Goal: Register for event/course

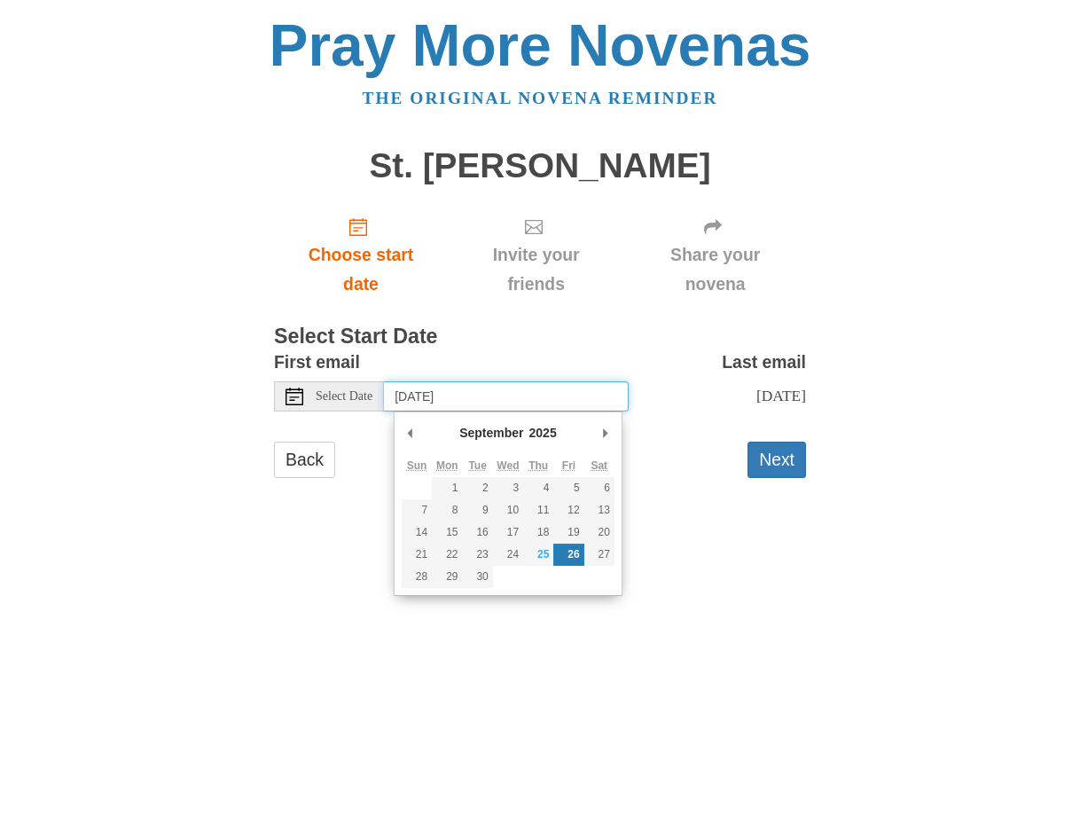
click at [488, 406] on input "[DATE]" at bounding box center [506, 396] width 245 height 30
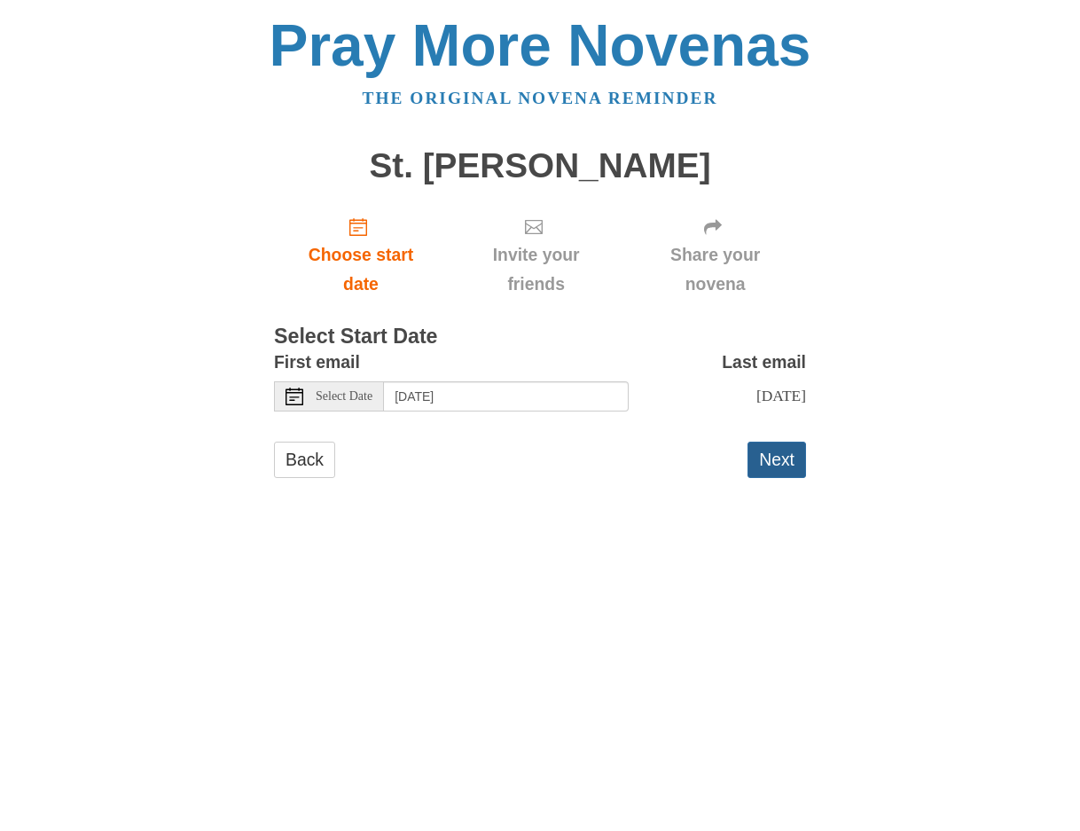
click at [791, 462] on button "Next" at bounding box center [777, 460] width 59 height 36
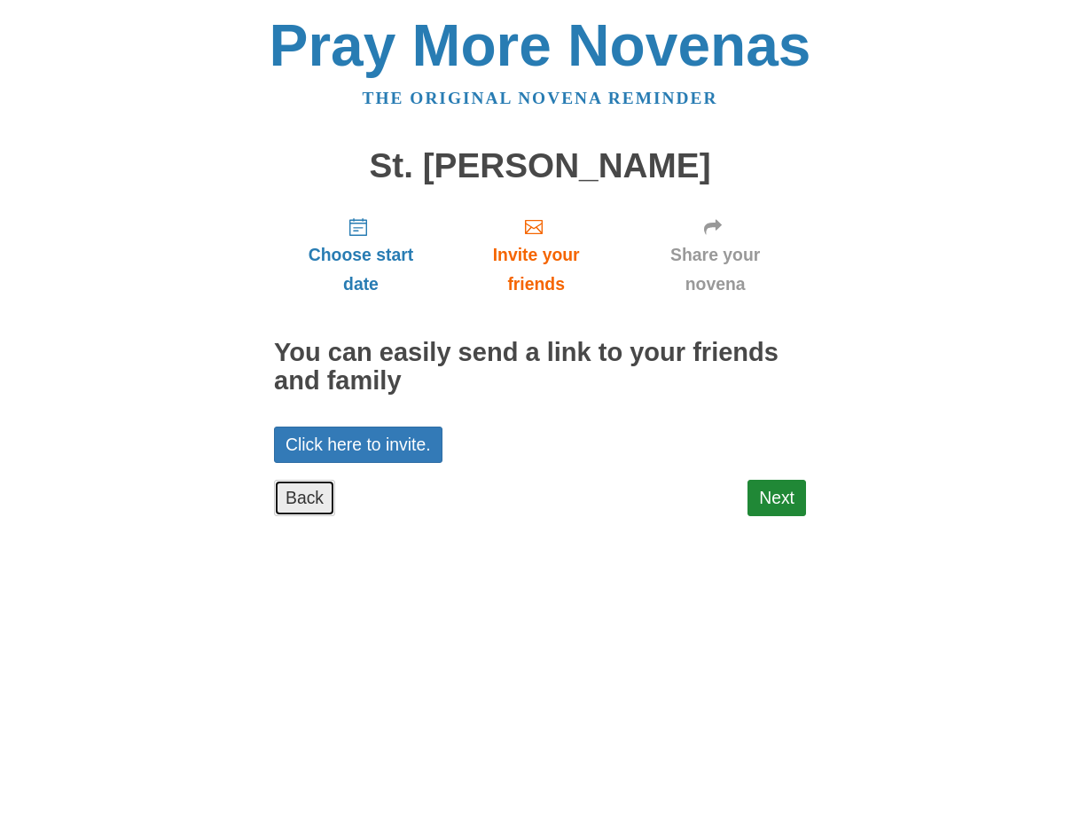
click at [302, 499] on link "Back" at bounding box center [304, 498] width 61 height 36
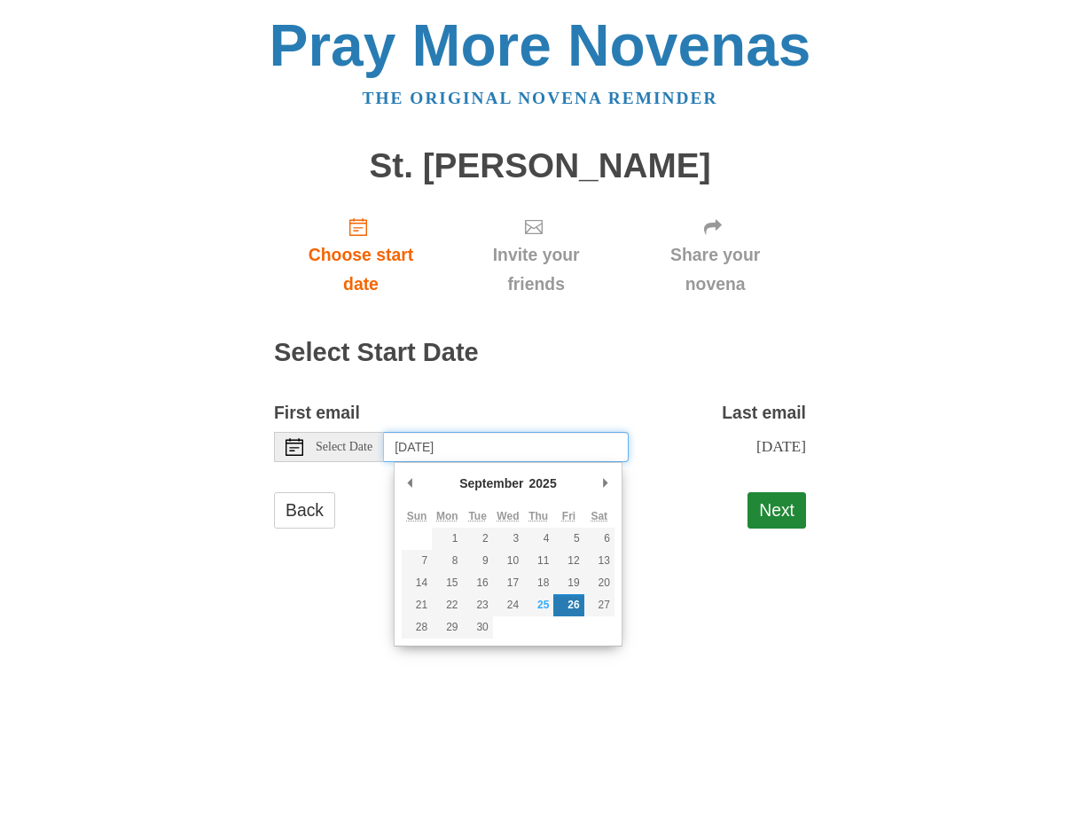
click at [461, 454] on input "[DATE]" at bounding box center [506, 447] width 245 height 30
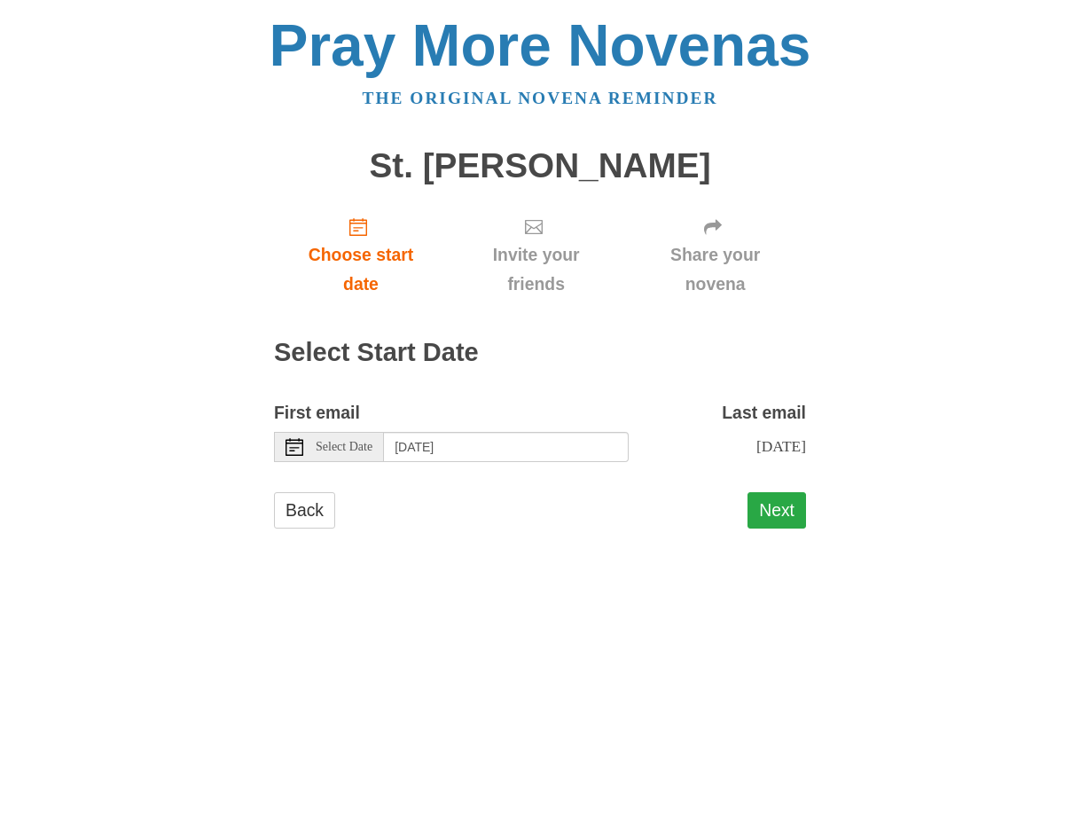
click at [779, 507] on button "Next" at bounding box center [777, 510] width 59 height 36
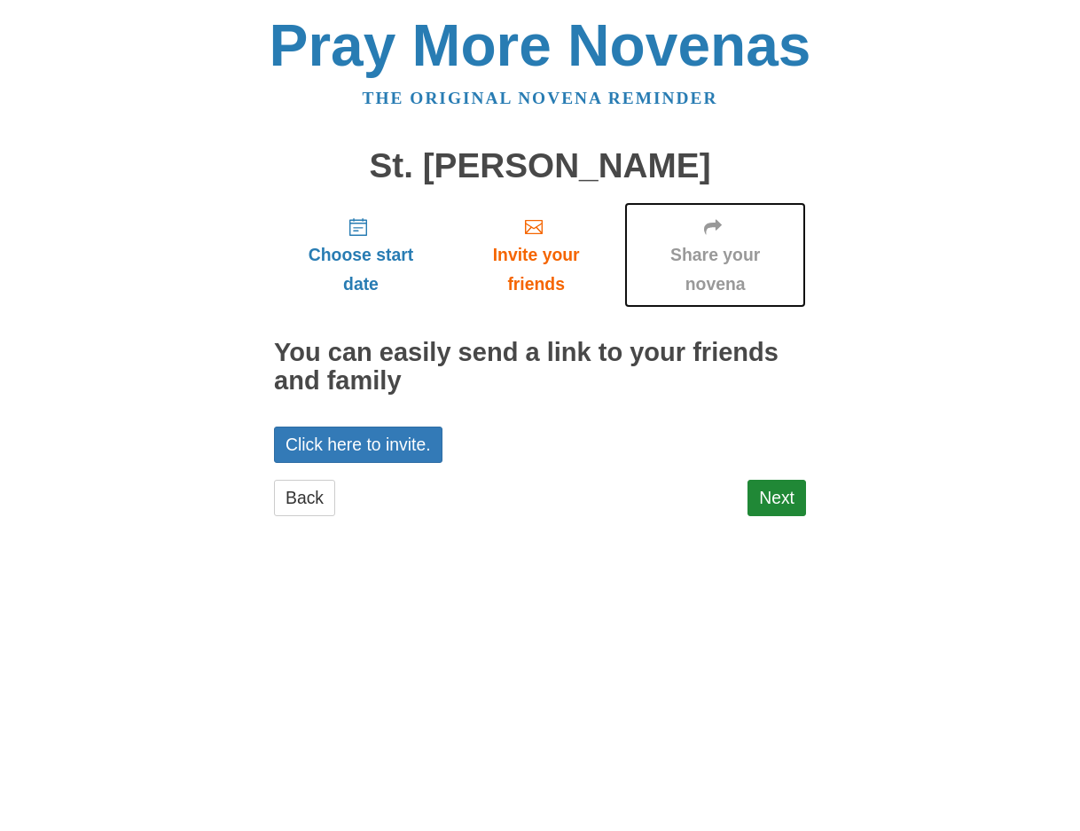
click at [740, 267] on span "Share your novena" at bounding box center [715, 269] width 146 height 59
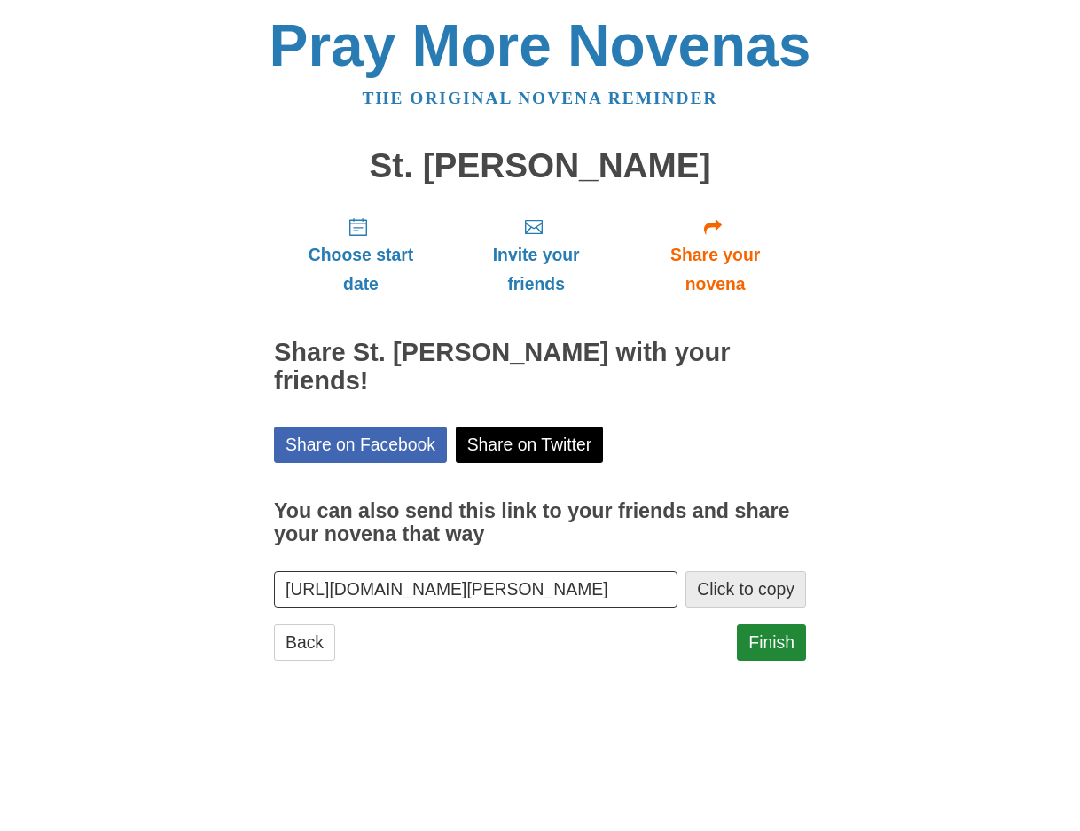
click at [793, 571] on button "Click to copy" at bounding box center [746, 589] width 121 height 36
